Goal: Information Seeking & Learning: Learn about a topic

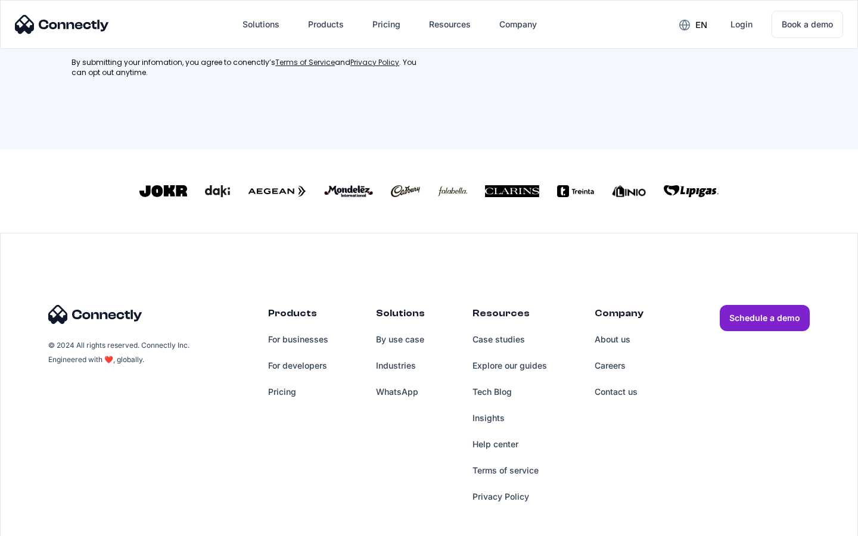
scroll to position [312, 0]
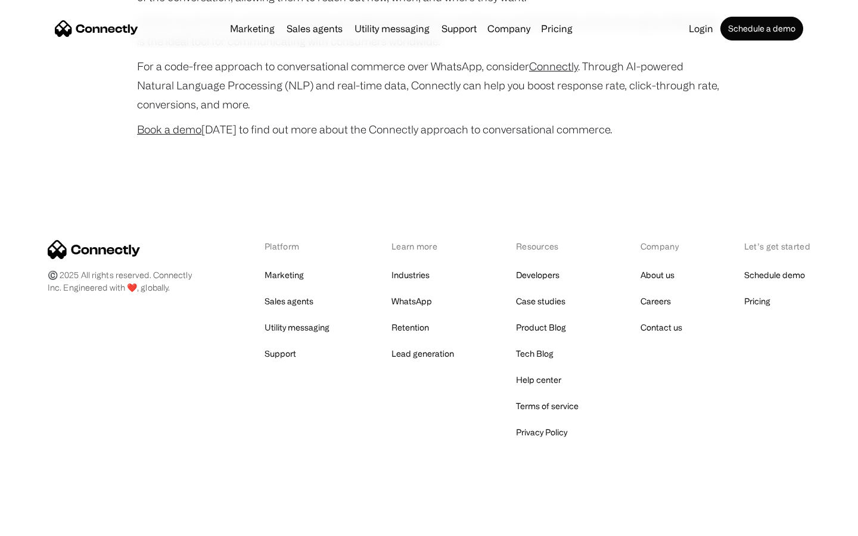
scroll to position [4710, 0]
